Goal: Task Accomplishment & Management: Manage account settings

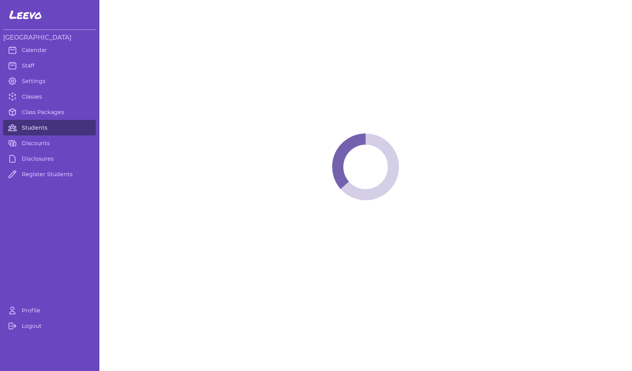
select select "MT"
select select "2"
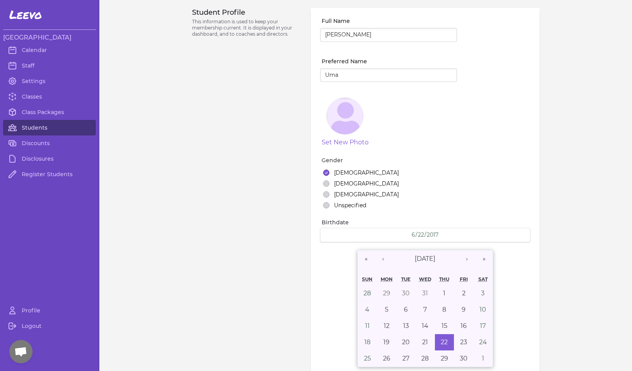
click at [30, 128] on link "Students" at bounding box center [49, 128] width 93 height 16
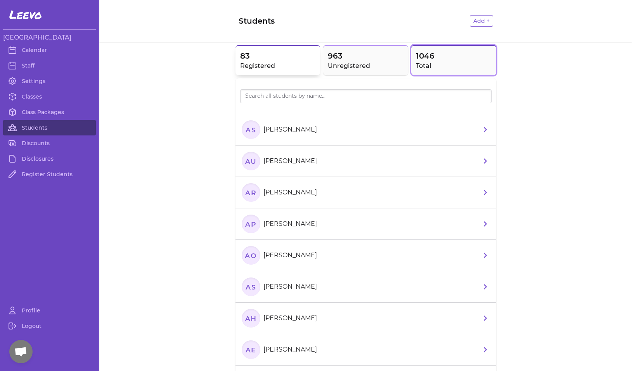
click at [285, 62] on h2 "Registered" at bounding box center [278, 65] width 76 height 9
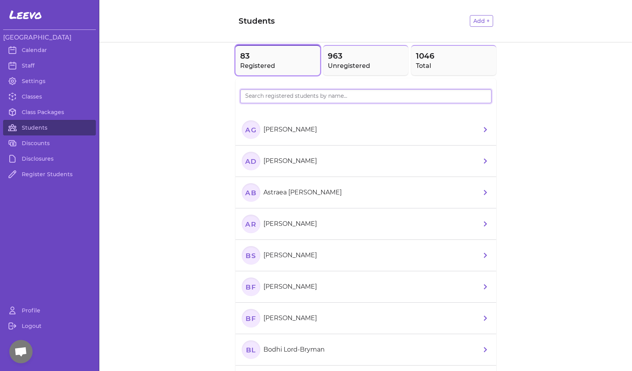
click at [264, 99] on input "search" at bounding box center [366, 96] width 252 height 14
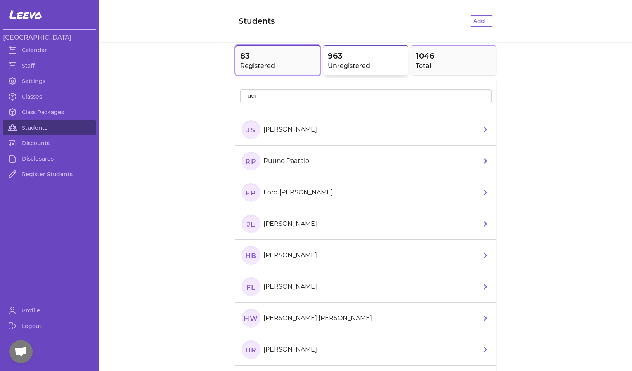
click at [360, 58] on span "963" at bounding box center [366, 55] width 76 height 11
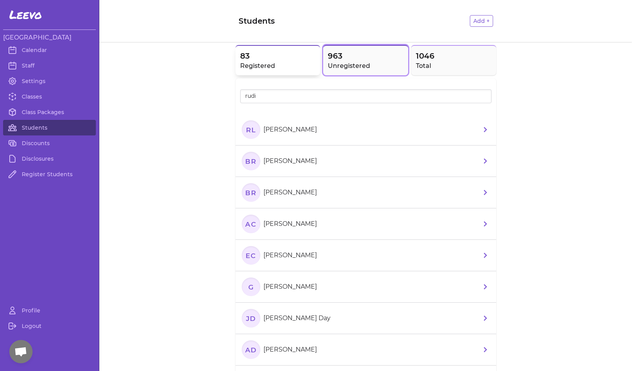
click at [287, 62] on h2 "Registered" at bounding box center [278, 65] width 76 height 9
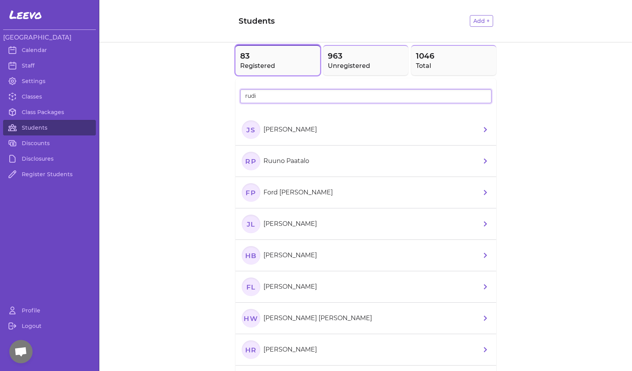
click at [259, 96] on input "rudi" at bounding box center [366, 96] width 252 height 14
type input "rude"
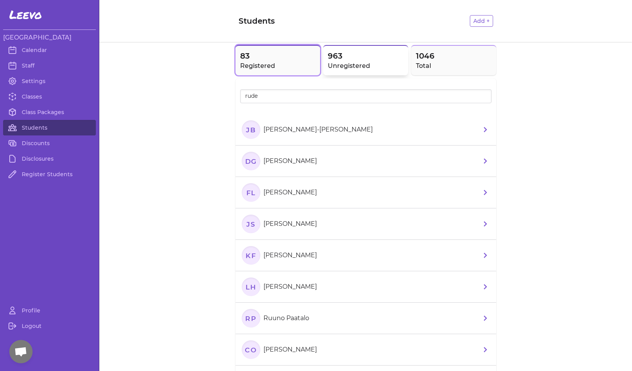
drag, startPoint x: 268, startPoint y: 101, endPoint x: 332, endPoint y: 67, distance: 72.1
click at [332, 67] on h2 "Unregistered" at bounding box center [366, 65] width 76 height 9
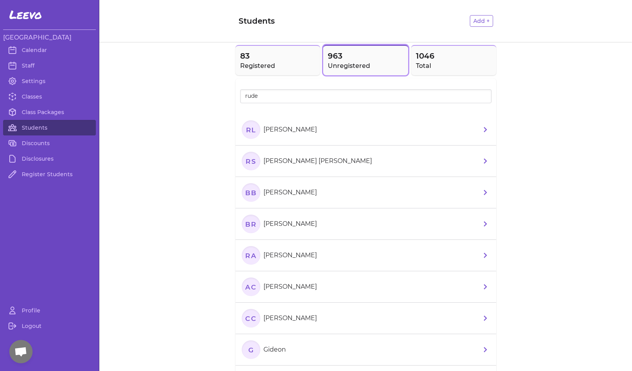
click at [249, 131] on text "RL" at bounding box center [251, 129] width 10 height 8
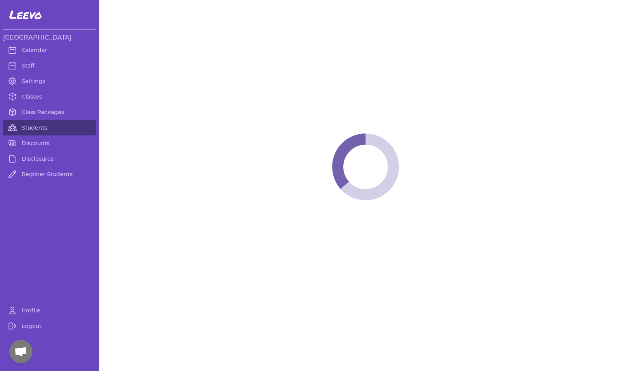
select select "MT"
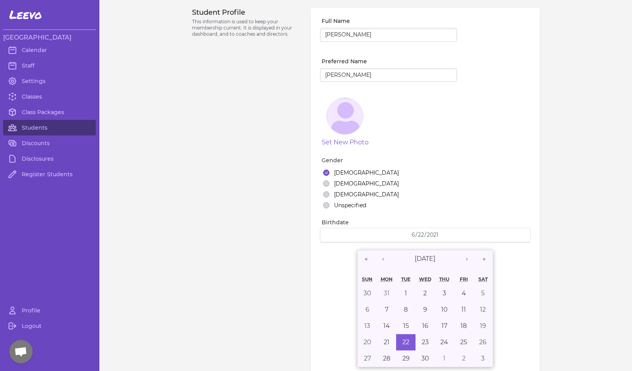
select select "7"
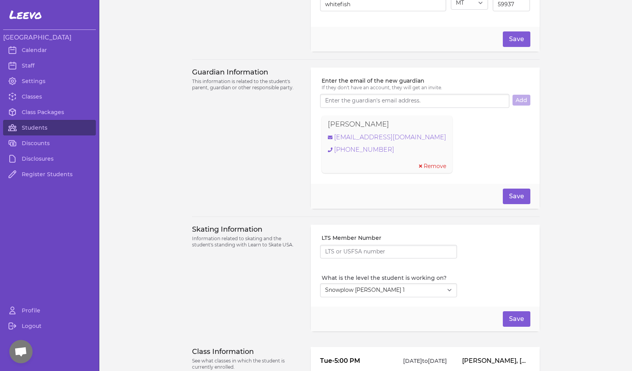
scroll to position [437, 0]
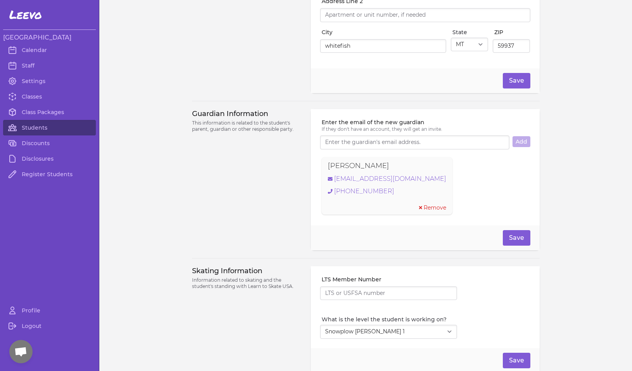
drag, startPoint x: 381, startPoint y: 169, endPoint x: 309, endPoint y: 168, distance: 72.6
click at [311, 168] on div "Enter the email of the new guardian If they don't have an account, they will ge…" at bounding box center [425, 167] width 229 height 116
copy p "[PERSON_NAME]"
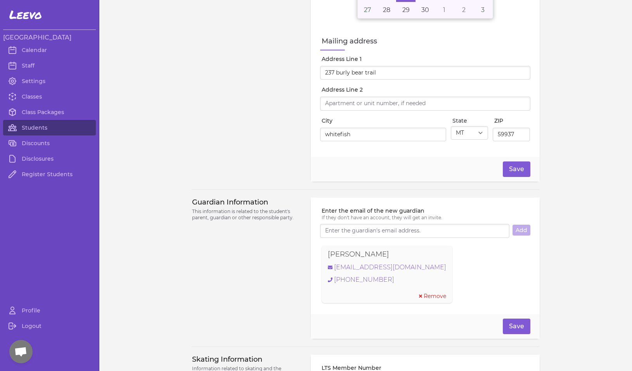
scroll to position [283, 0]
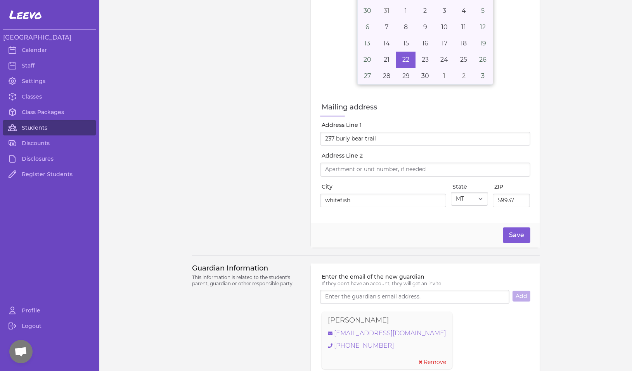
click at [28, 128] on link "Students" at bounding box center [49, 128] width 93 height 16
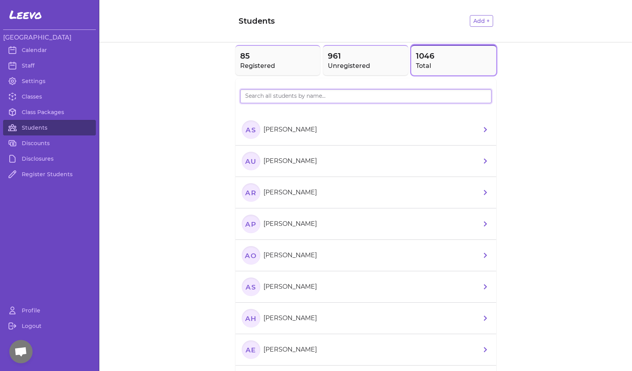
click at [268, 97] on input "search" at bounding box center [366, 96] width 252 height 14
type input "rudi"
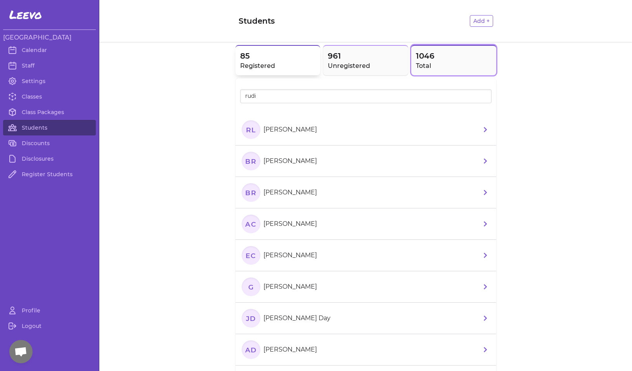
click at [285, 62] on h2 "Registered" at bounding box center [278, 65] width 76 height 9
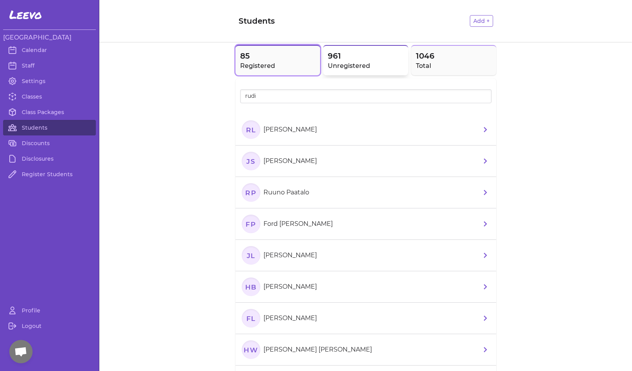
click at [332, 66] on h2 "Unregistered" at bounding box center [366, 65] width 76 height 9
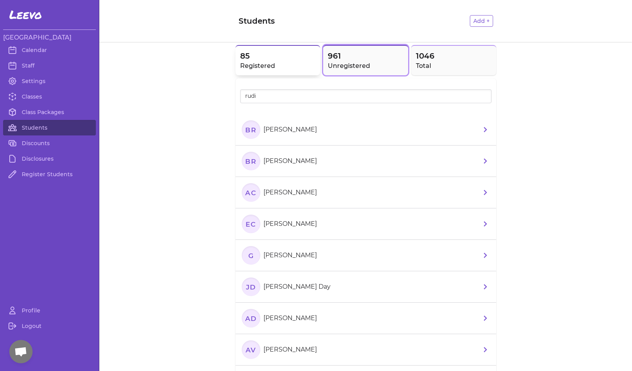
click at [268, 64] on h2 "Registered" at bounding box center [278, 65] width 76 height 9
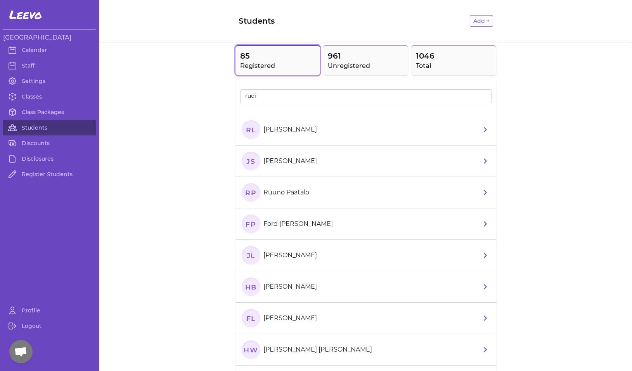
click at [246, 130] on text "RL" at bounding box center [251, 129] width 10 height 8
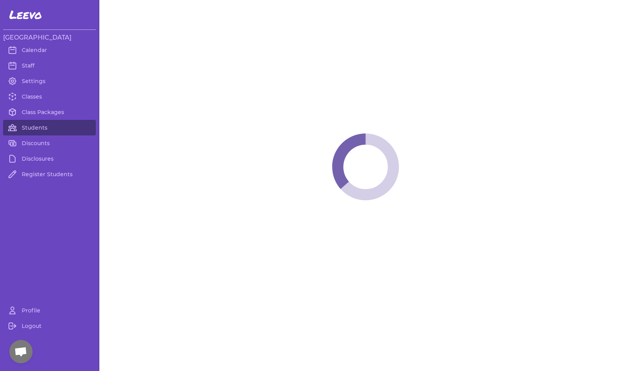
select select "MT"
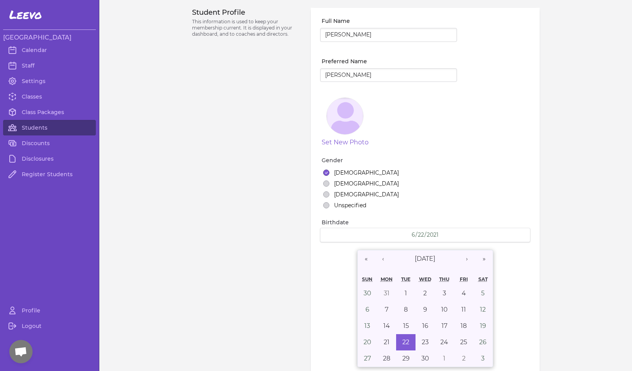
select select "7"
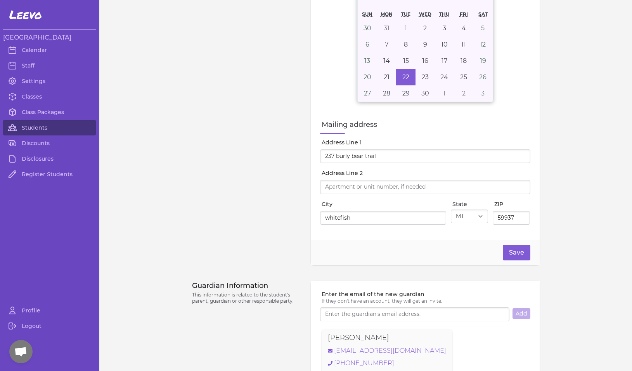
scroll to position [430, 0]
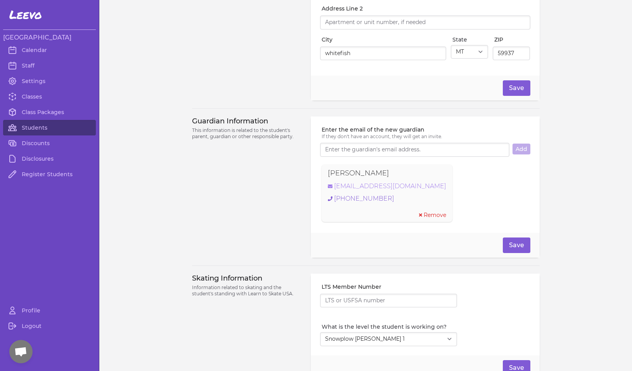
click at [376, 191] on link "[EMAIL_ADDRESS][DOMAIN_NAME]" at bounding box center [387, 186] width 118 height 9
click at [32, 126] on link "Students" at bounding box center [49, 128] width 93 height 16
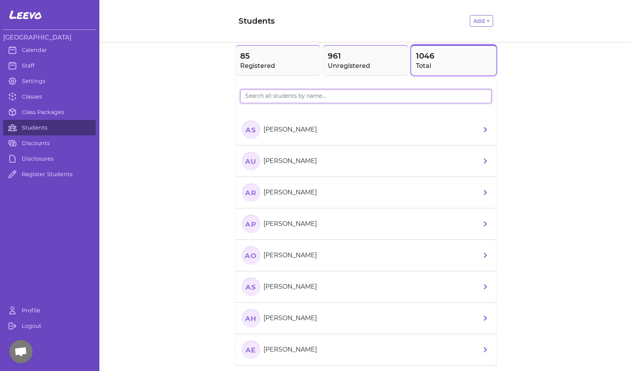
click at [304, 98] on input "search" at bounding box center [366, 96] width 252 height 14
type input "suli"
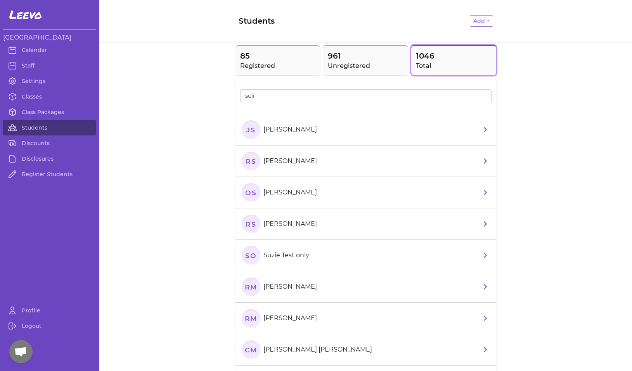
click at [247, 131] on text "JS" at bounding box center [250, 129] width 9 height 8
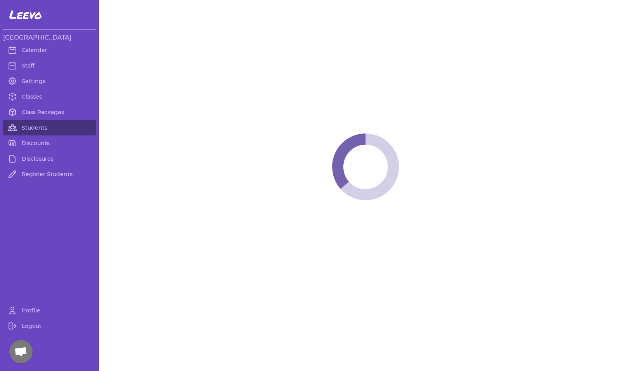
select select "MT"
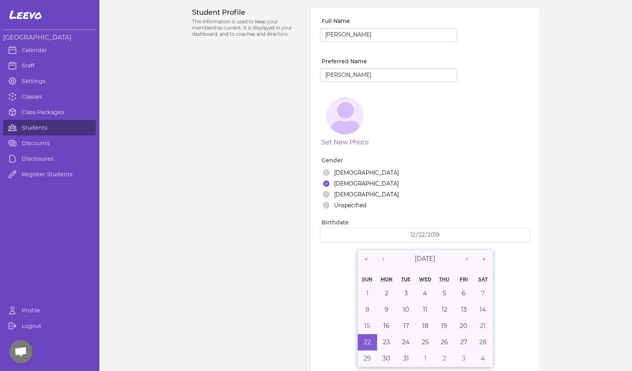
select select "2"
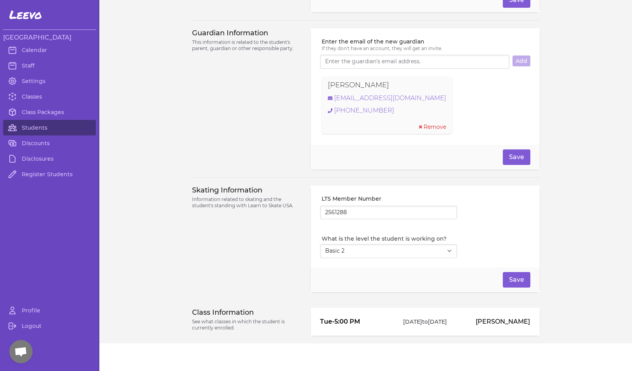
scroll to position [505, 0]
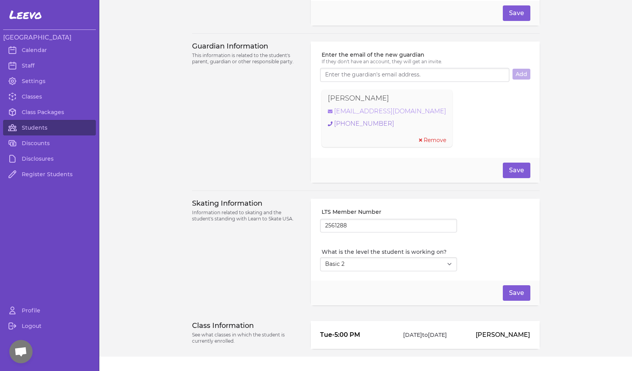
click at [396, 115] on link "[EMAIL_ADDRESS][DOMAIN_NAME]" at bounding box center [387, 111] width 118 height 9
click at [36, 125] on link "Students" at bounding box center [49, 128] width 93 height 16
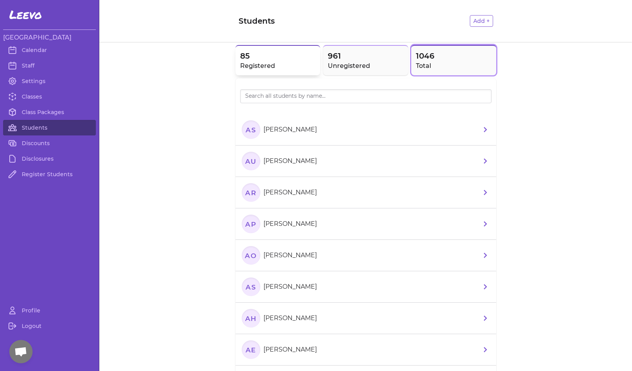
click at [304, 63] on h2 "Registered" at bounding box center [278, 65] width 76 height 9
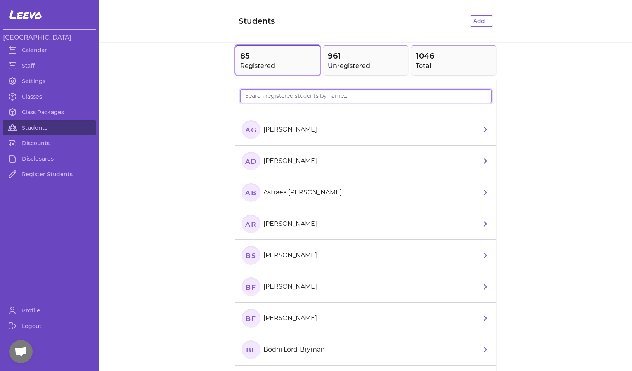
click at [311, 96] on input "search" at bounding box center [366, 96] width 252 height 14
type input "[PERSON_NAME]"
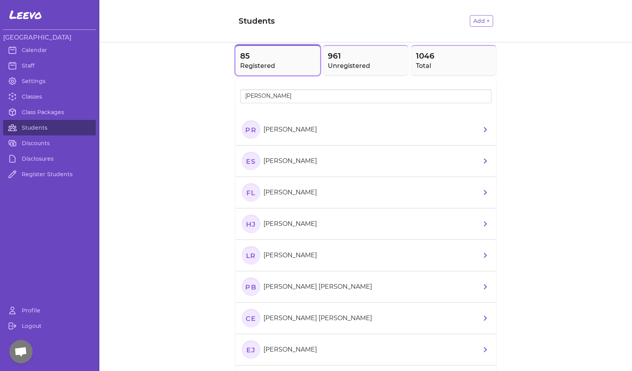
click at [246, 130] on text "PR" at bounding box center [250, 129] width 11 height 8
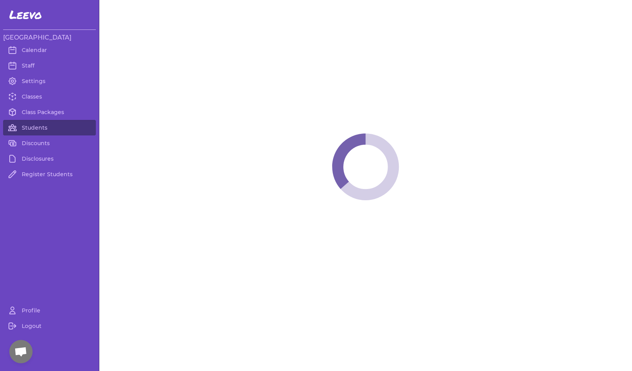
select select "MT"
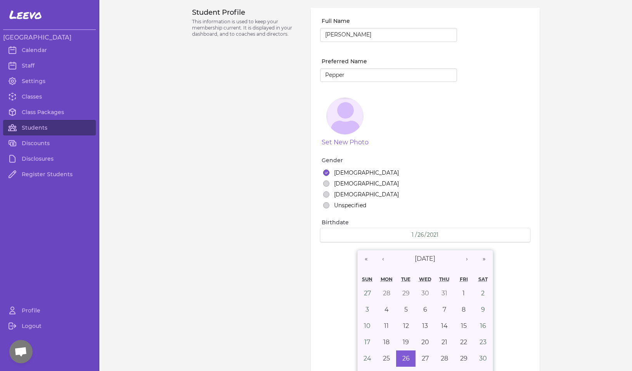
select select "7"
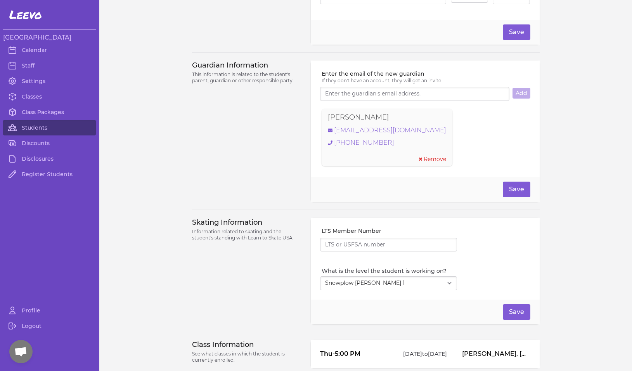
scroll to position [451, 0]
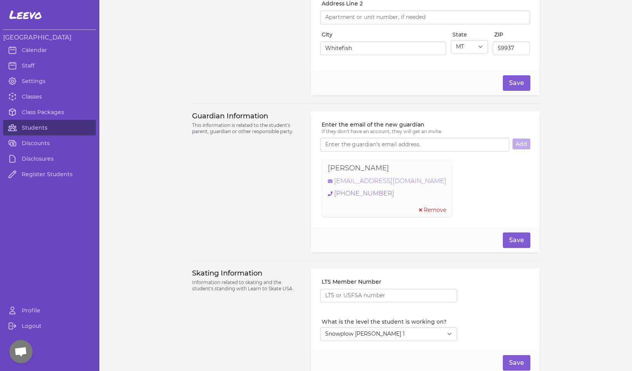
click at [351, 185] on link "[EMAIL_ADDRESS][DOMAIN_NAME]" at bounding box center [387, 181] width 118 height 9
click at [385, 172] on div "[PERSON_NAME]" at bounding box center [387, 168] width 118 height 11
drag, startPoint x: 382, startPoint y: 171, endPoint x: 314, endPoint y: 169, distance: 67.6
click at [314, 169] on div "Enter the email of the new guardian If they don't have an account, they will ge…" at bounding box center [425, 169] width 229 height 116
copy p "[PERSON_NAME]"
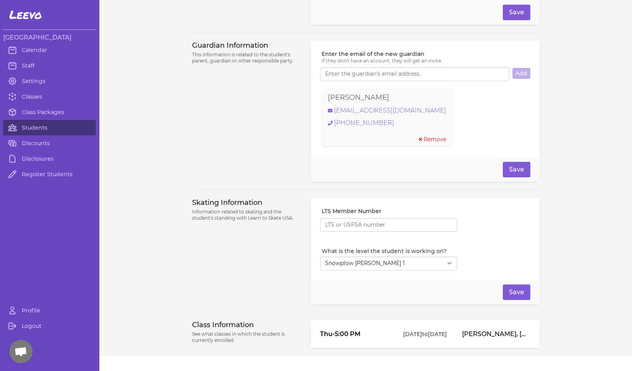
scroll to position [548, 0]
